Goal: Information Seeking & Learning: Learn about a topic

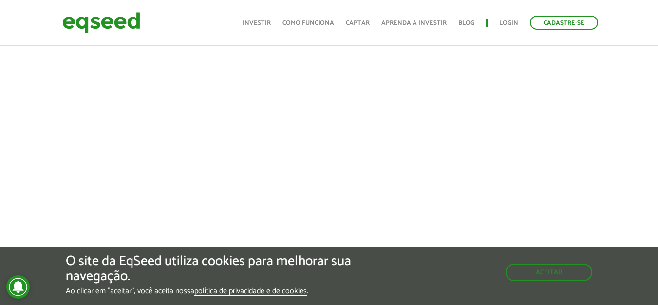
scroll to position [438, 0]
click at [640, 150] on div at bounding box center [329, 138] width 658 height 332
click at [537, 269] on button "Aceitar" at bounding box center [550, 272] width 85 height 16
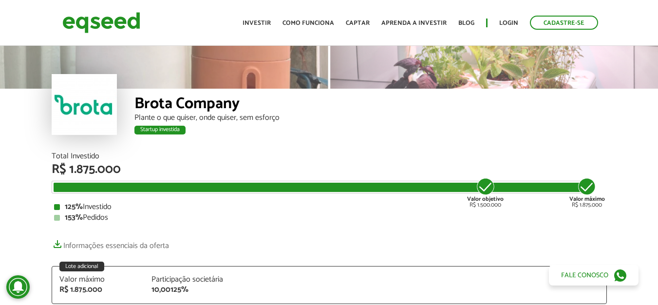
scroll to position [0, 0]
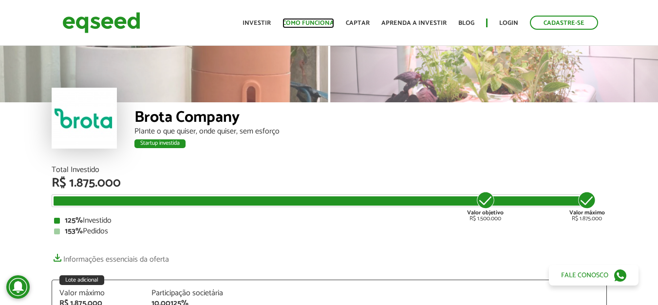
click at [308, 24] on link "Como funciona" at bounding box center [309, 23] width 52 height 6
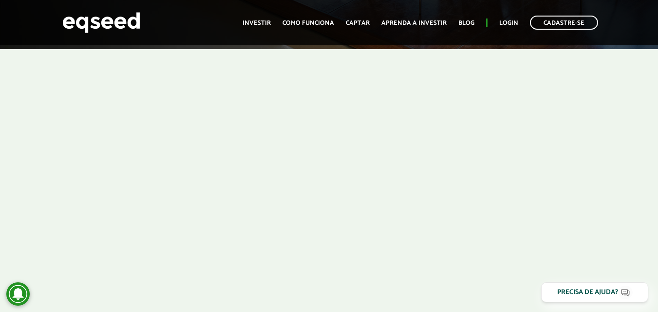
scroll to position [200, 0]
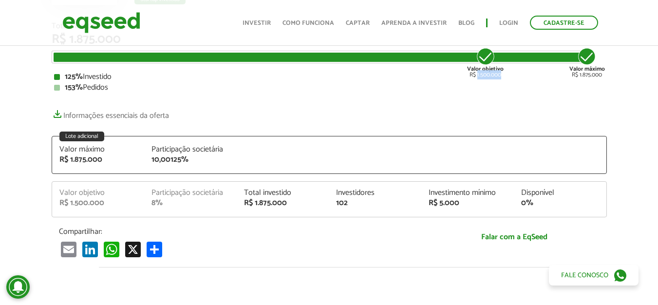
scroll to position [146, 0]
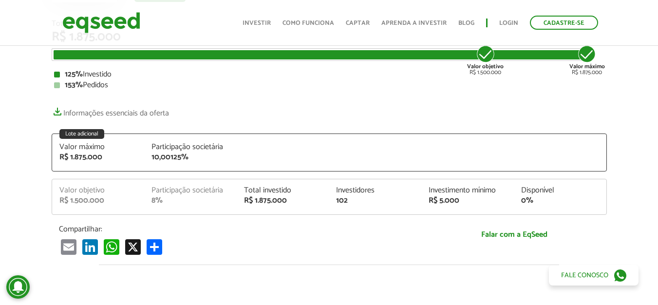
click at [170, 158] on div "10,00125%" at bounding box center [190, 157] width 78 height 8
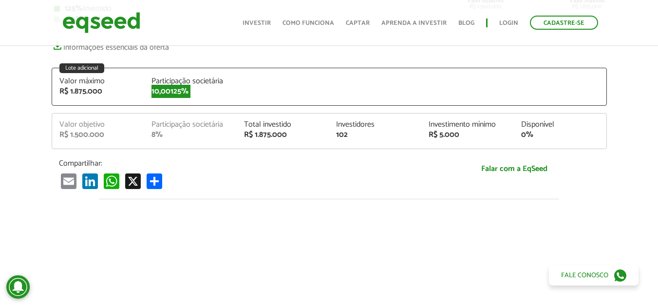
scroll to position [195, 0]
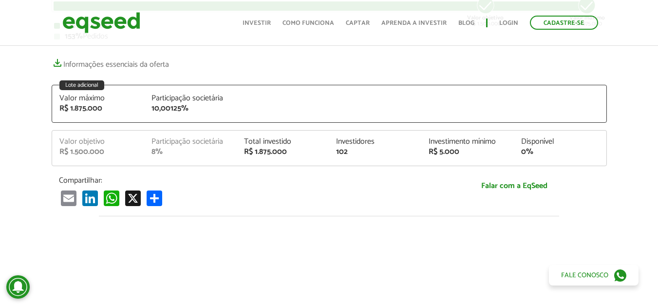
click at [184, 150] on div "8%" at bounding box center [190, 152] width 78 height 8
click at [181, 149] on div "8%" at bounding box center [190, 152] width 78 height 8
click at [181, 148] on div "8%" at bounding box center [190, 152] width 78 height 8
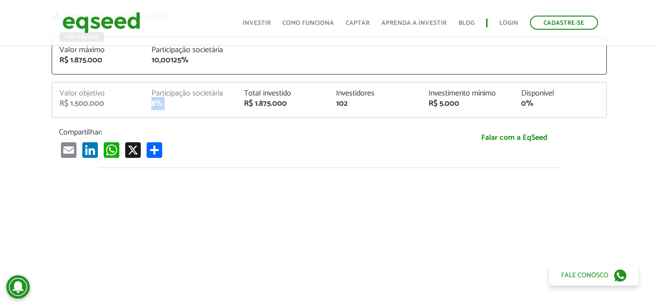
scroll to position [97, 0]
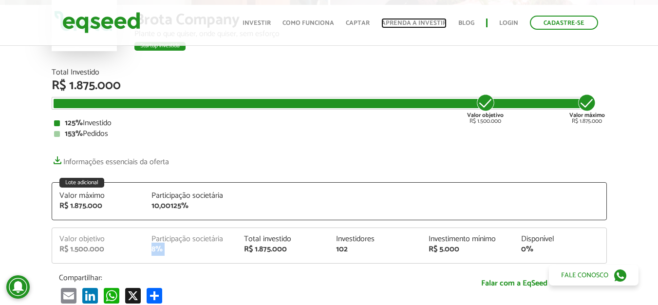
click at [397, 22] on link "Aprenda a investir" at bounding box center [413, 23] width 65 height 6
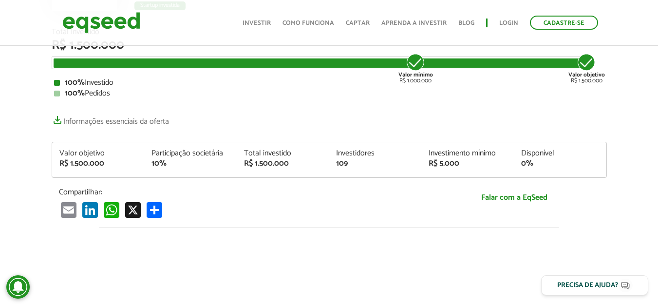
scroll to position [146, 0]
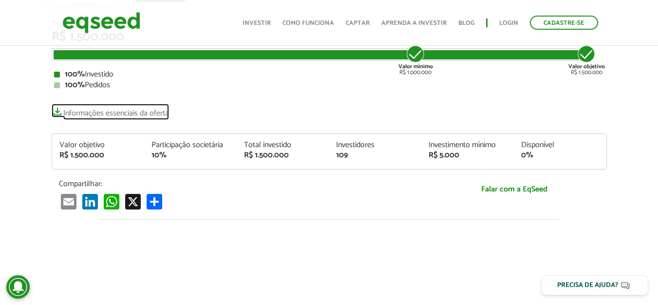
click at [58, 114] on link "Informações essenciais da oferta" at bounding box center [110, 111] width 117 height 14
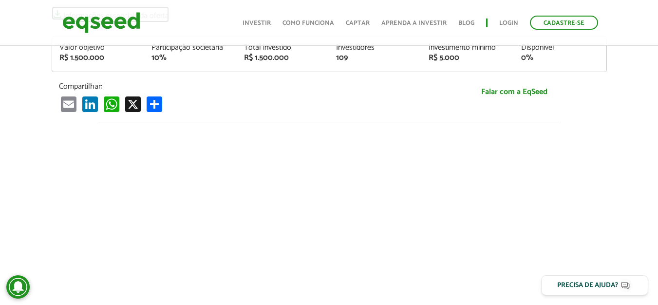
scroll to position [0, 0]
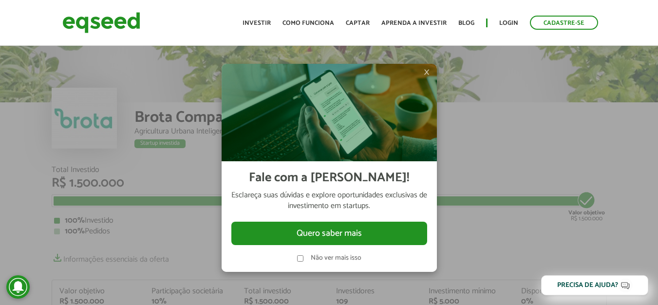
click at [426, 72] on span "×" at bounding box center [427, 72] width 6 height 12
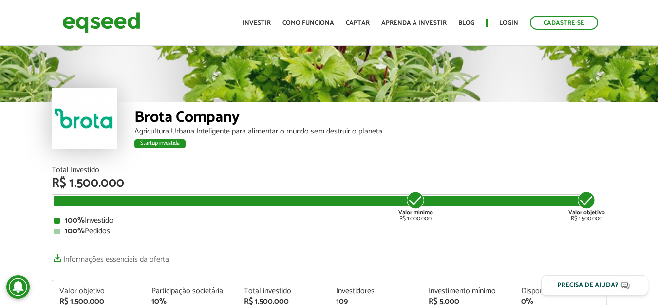
click at [280, 132] on div "Agricultura Urbana Inteligente para alimentar o mundo sem destruir o planeta" at bounding box center [370, 132] width 472 height 8
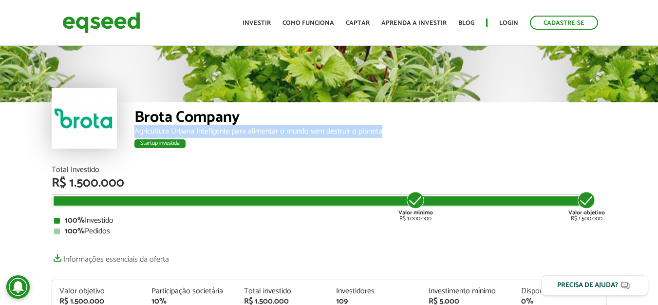
click at [280, 132] on div "Agricultura Urbana Inteligente para alimentar o mundo sem destruir o planeta" at bounding box center [370, 132] width 472 height 8
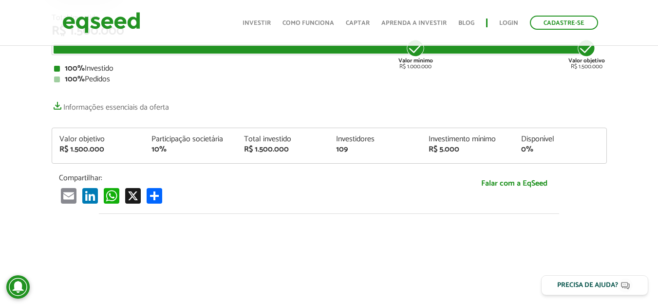
scroll to position [49, 0]
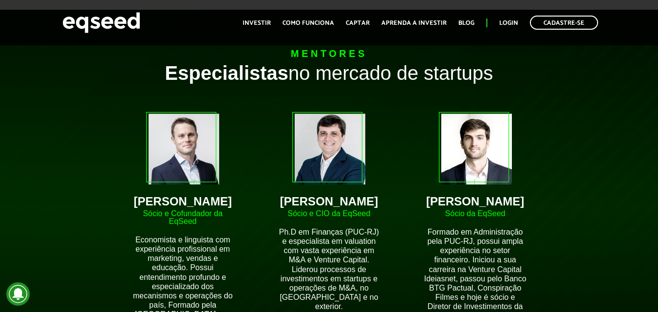
scroll to position [828, 0]
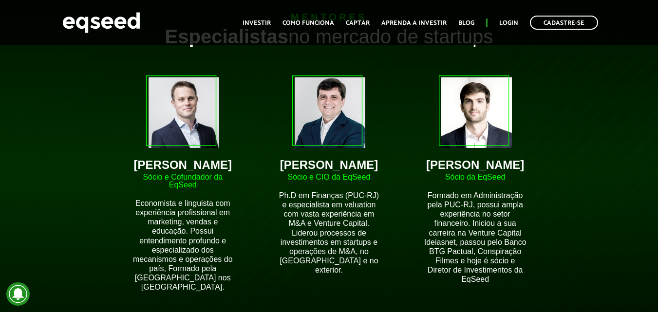
click at [329, 196] on p "Ph.D em Finanças (PUC-RJ) e especialista em valuation com vasta experiência em …" at bounding box center [329, 233] width 102 height 84
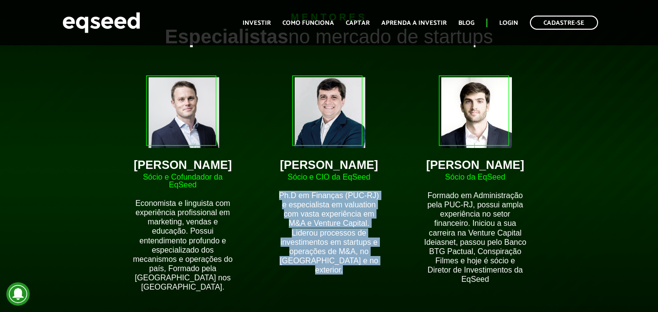
click at [329, 196] on p "Ph.D em Finanças (PUC-RJ) e especialista em valuation com vasta experiência em …" at bounding box center [329, 233] width 102 height 84
click at [321, 208] on p "Ph.D em Finanças (PUC-RJ) e especialista em valuation com vasta experiência em …" at bounding box center [329, 233] width 102 height 84
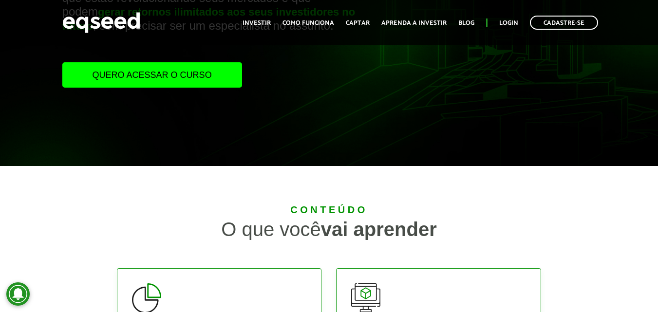
scroll to position [97, 0]
